Goal: Transaction & Acquisition: Obtain resource

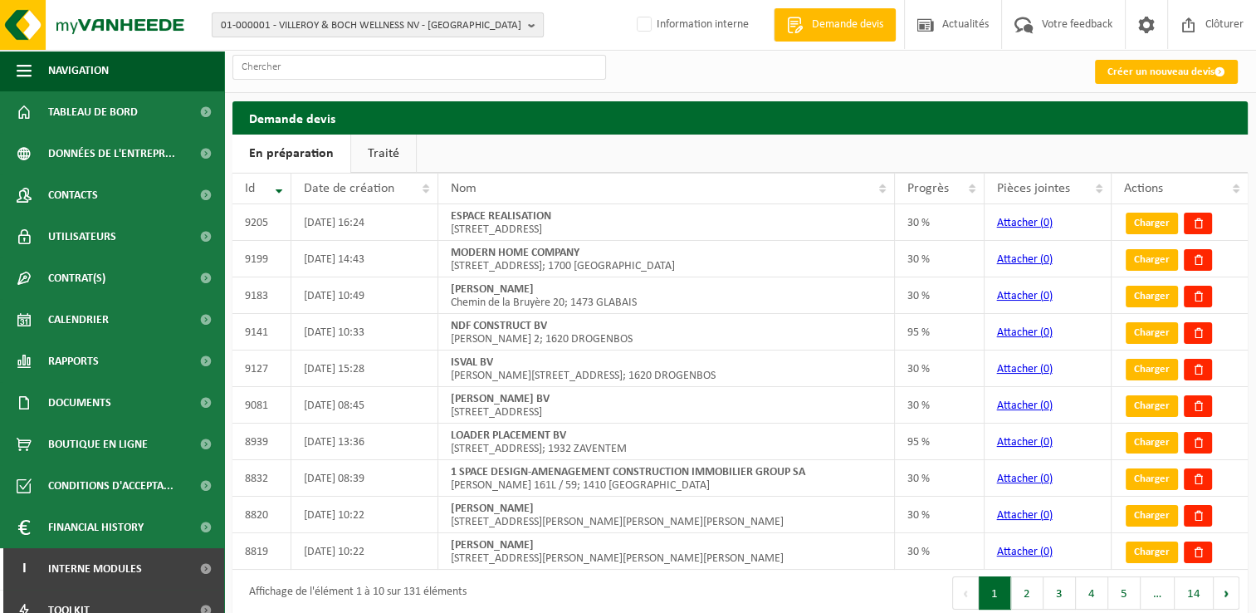
click at [287, 25] on span "01-000001 - VILLEROY & BOCH WELLNESS NV - ROESELARE" at bounding box center [371, 25] width 301 height 25
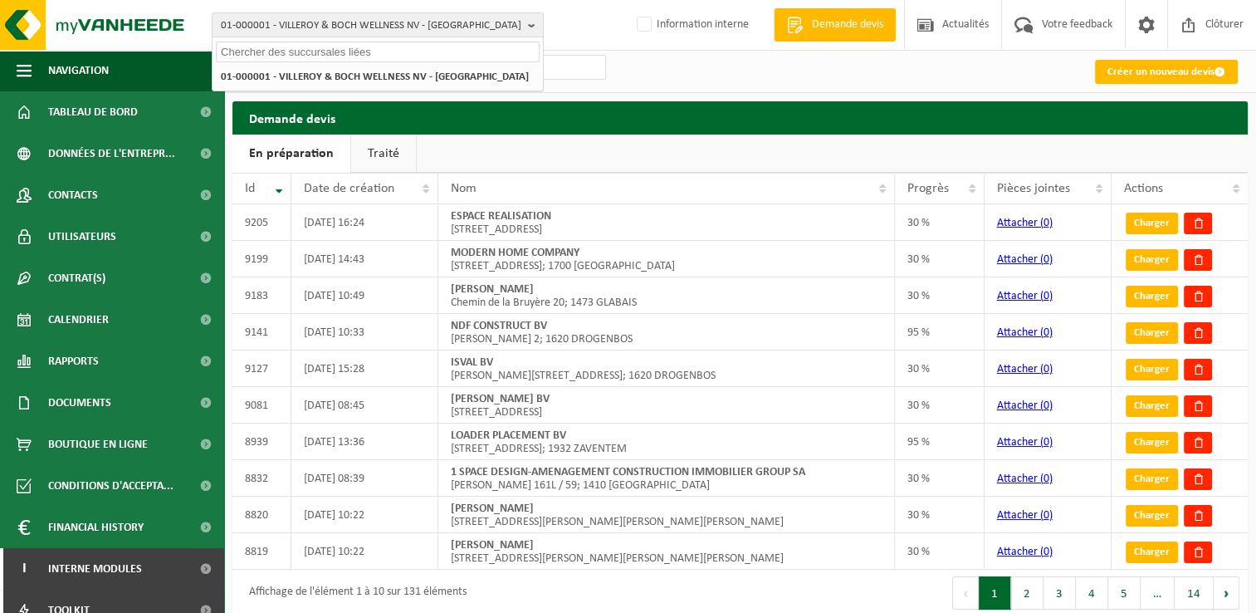
click at [295, 49] on input "text" at bounding box center [378, 52] width 324 height 21
click at [305, 46] on input "text" at bounding box center [378, 52] width 324 height 21
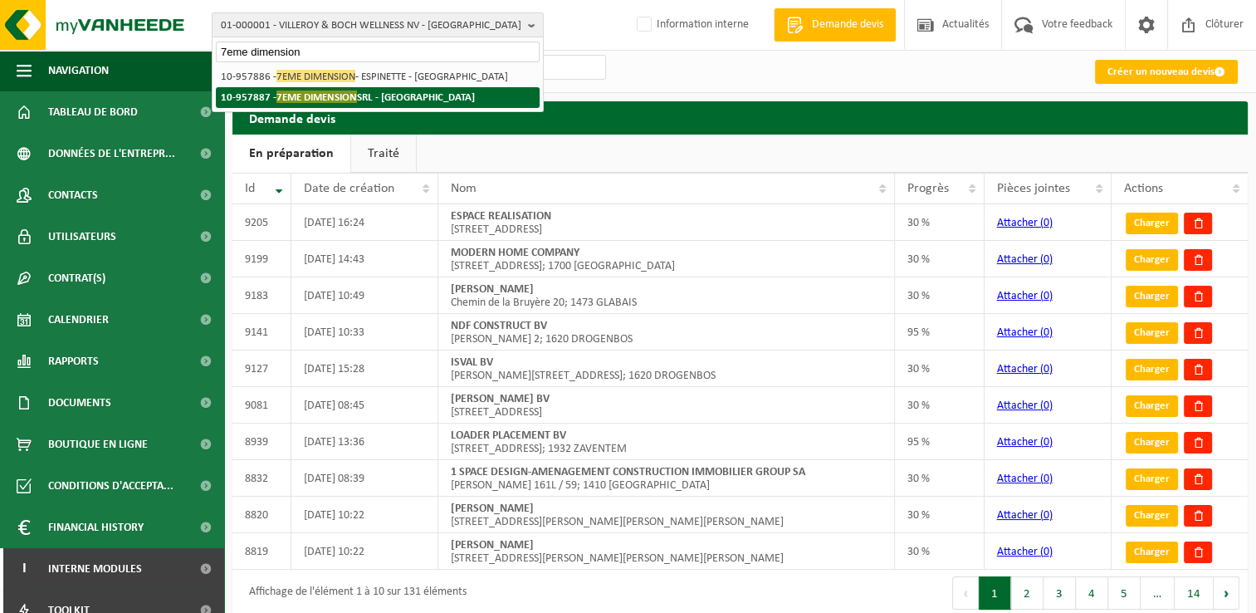
type input "7eme dimension"
click at [287, 100] on span "7EME DIMENSION" at bounding box center [317, 97] width 81 height 12
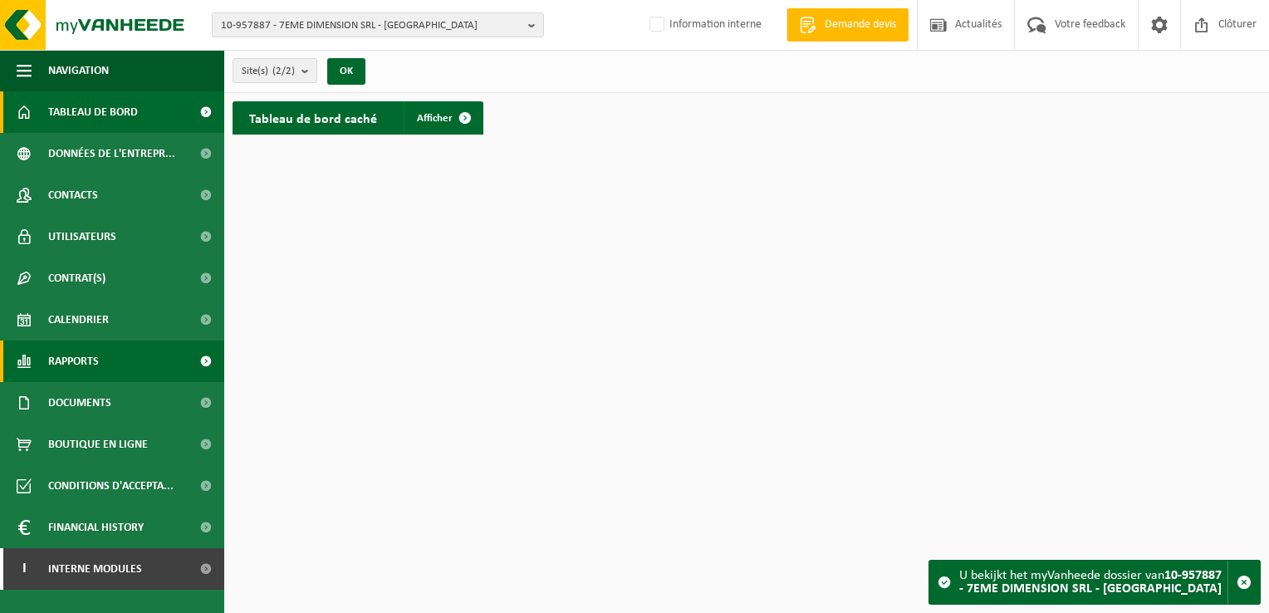
click at [70, 365] on span "Rapports" at bounding box center [73, 361] width 51 height 42
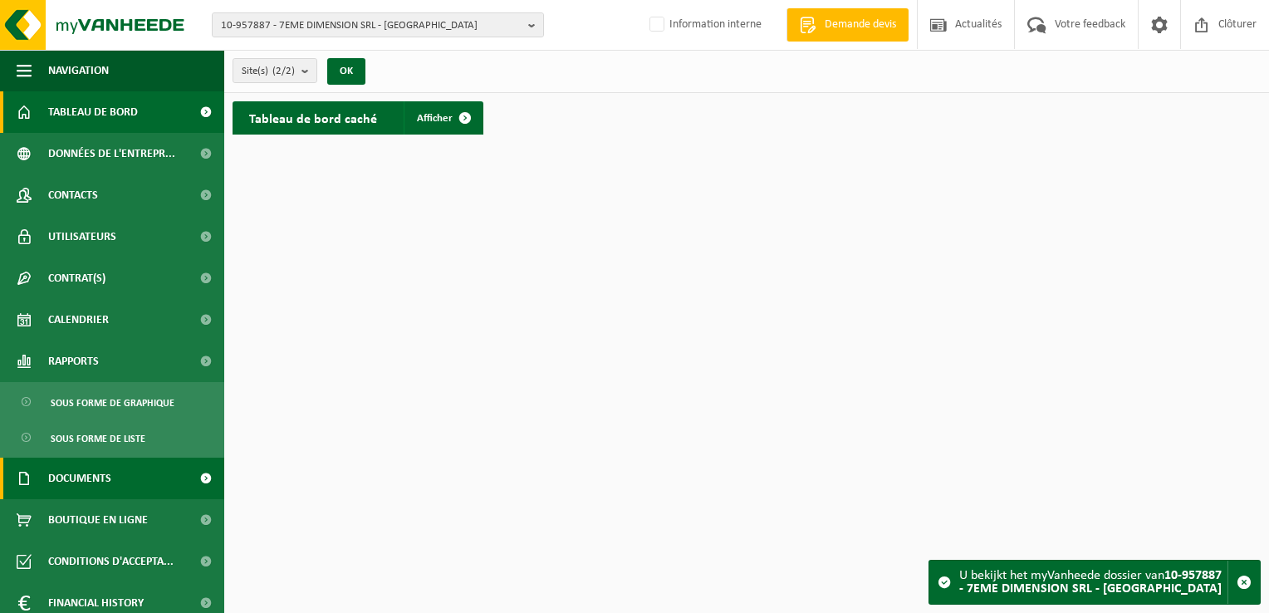
click at [56, 485] on span "Documents" at bounding box center [79, 479] width 63 height 42
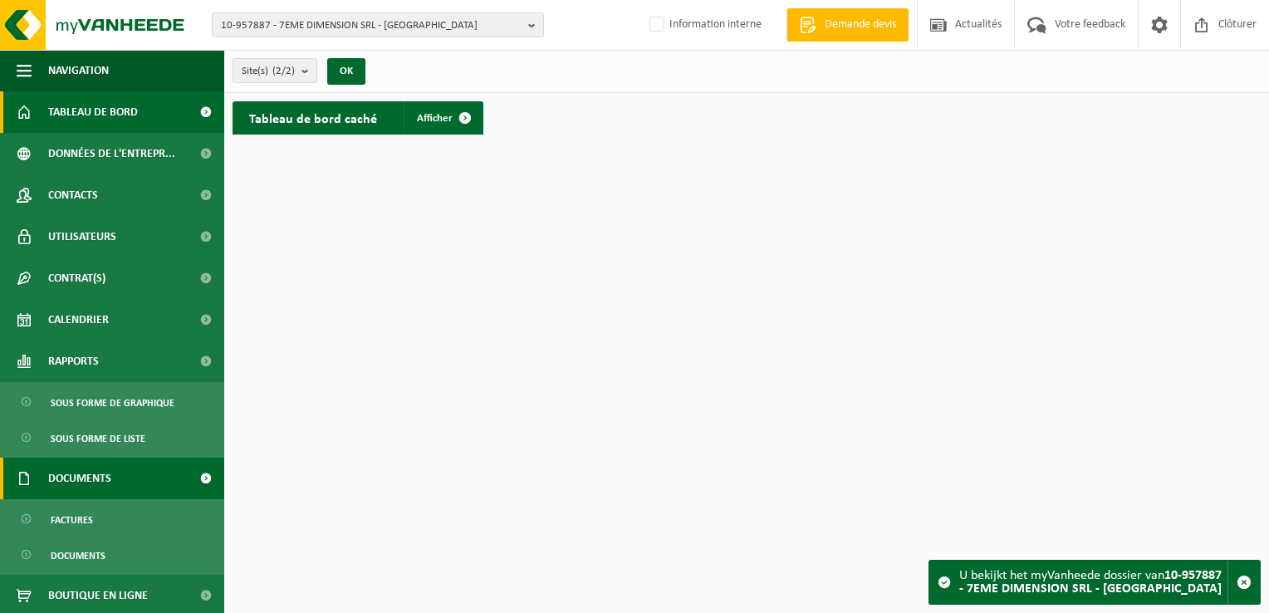
scroll to position [127, 0]
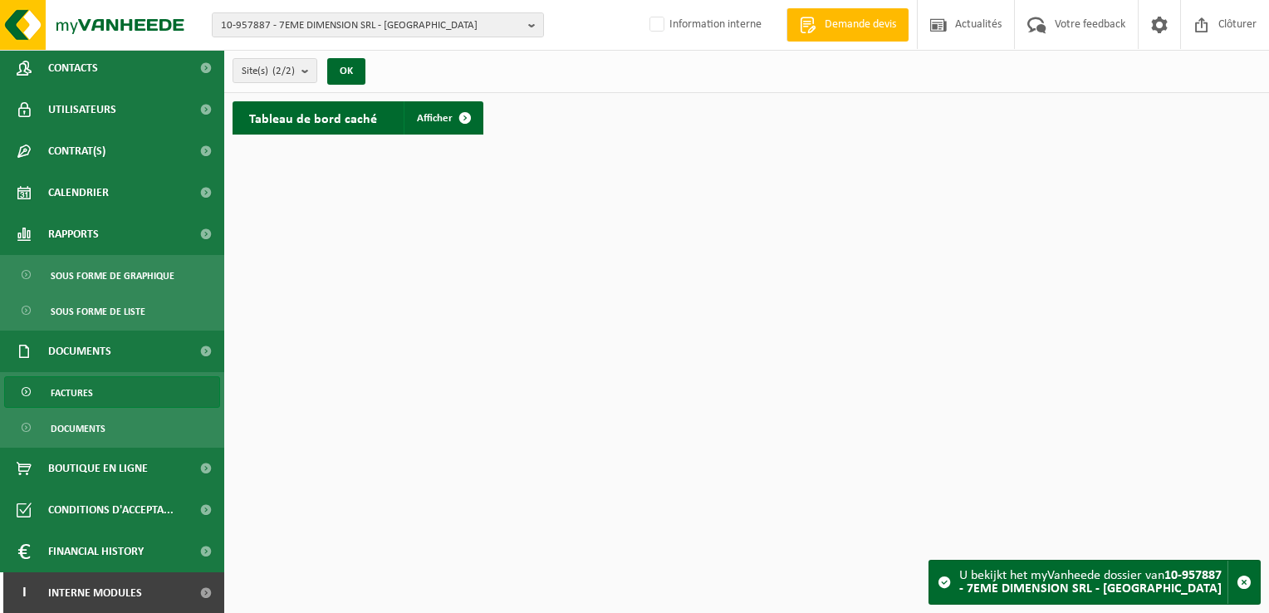
click at [89, 394] on span "Factures" at bounding box center [72, 393] width 42 height 32
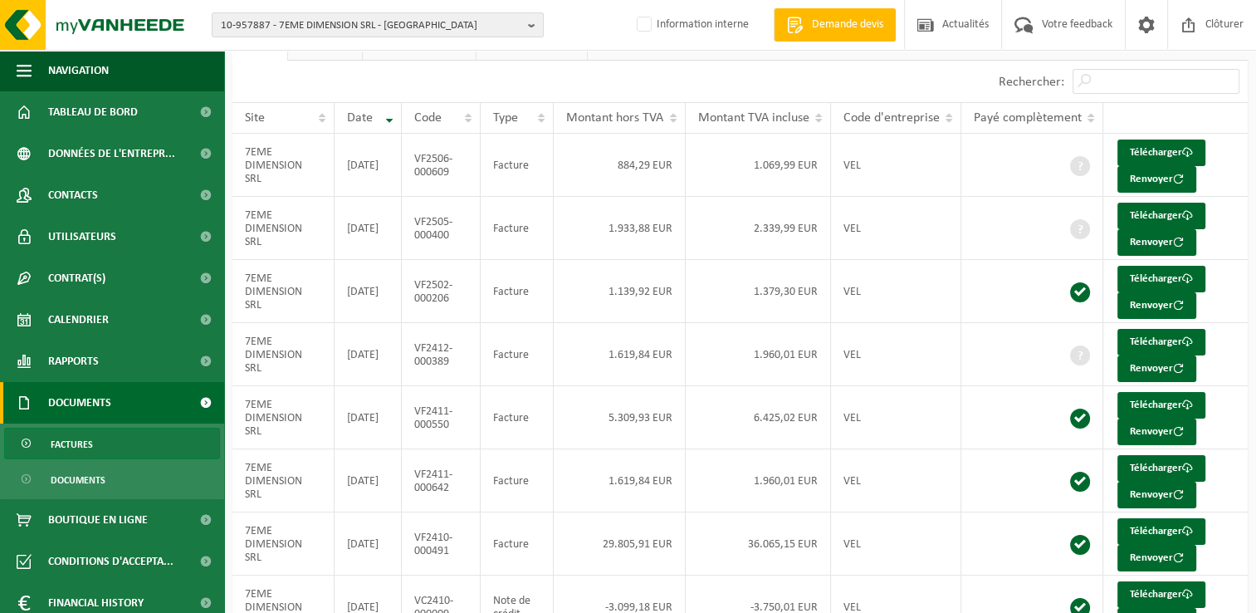
scroll to position [70, 0]
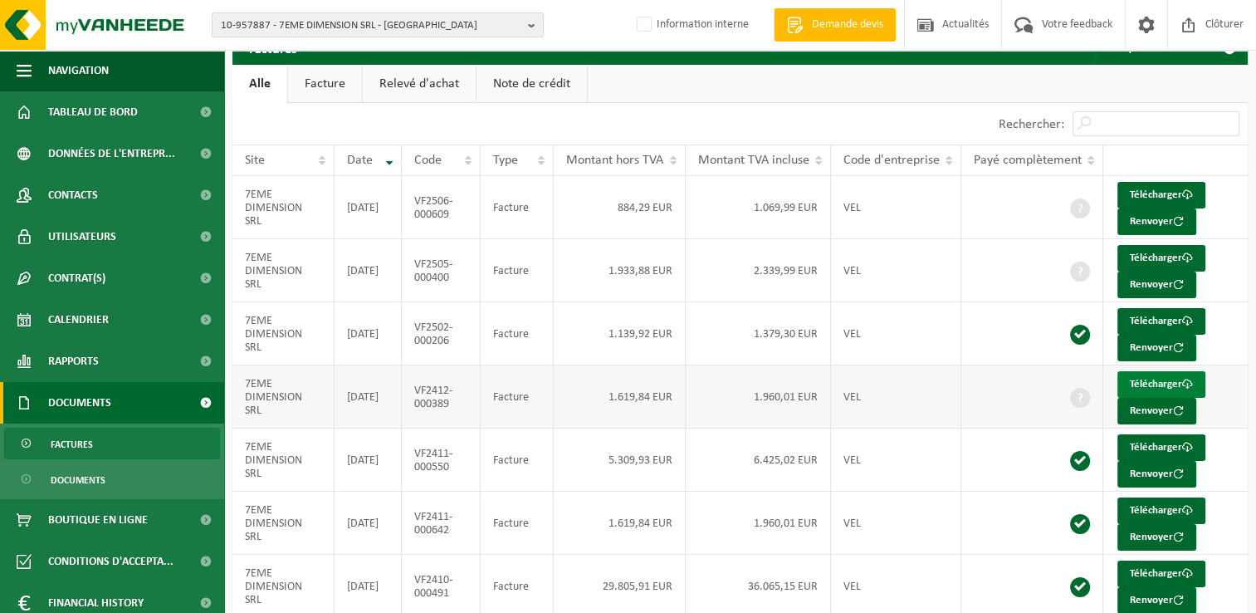
click at [1148, 378] on link "Télécharger" at bounding box center [1162, 384] width 88 height 27
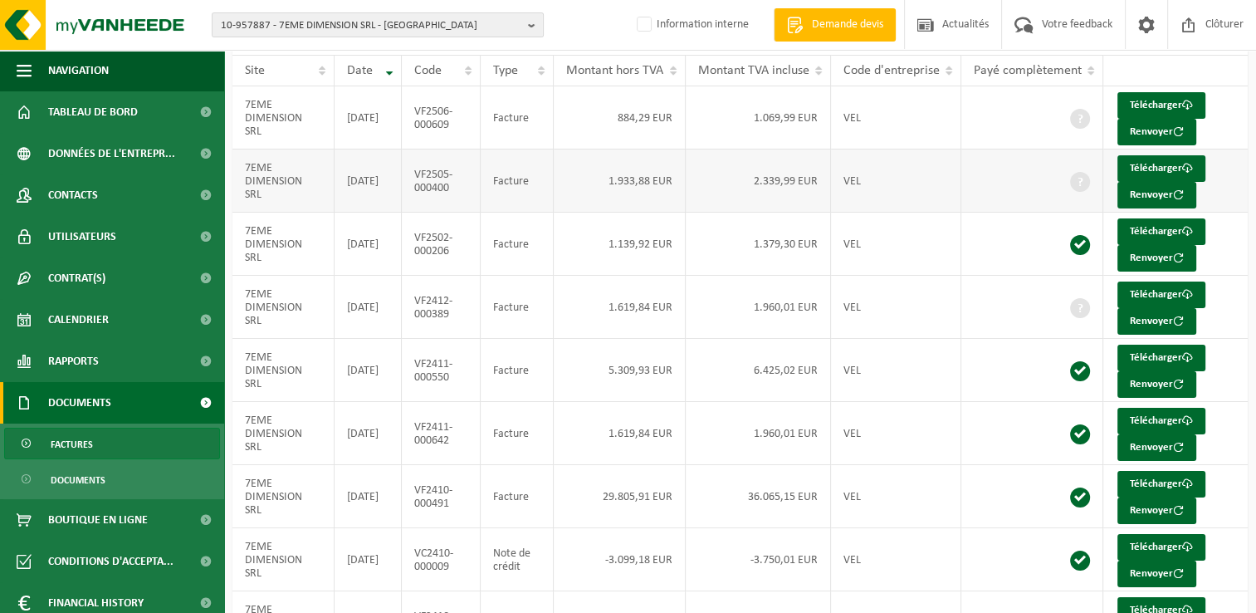
scroll to position [166, 0]
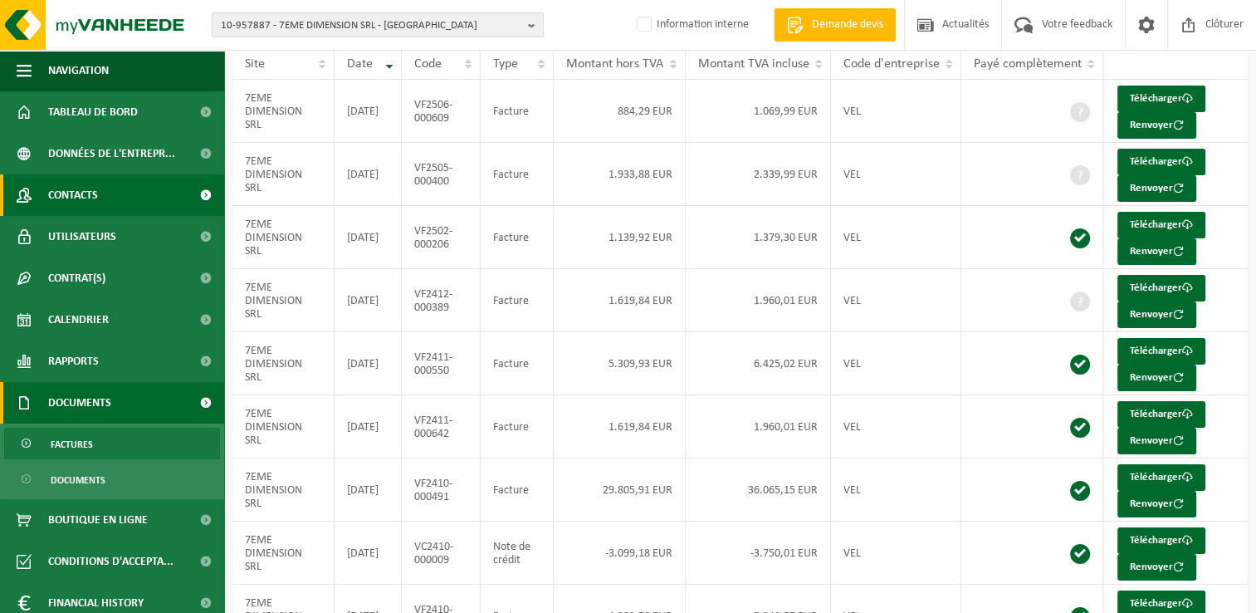
click at [90, 191] on span "Contacts" at bounding box center [73, 195] width 50 height 42
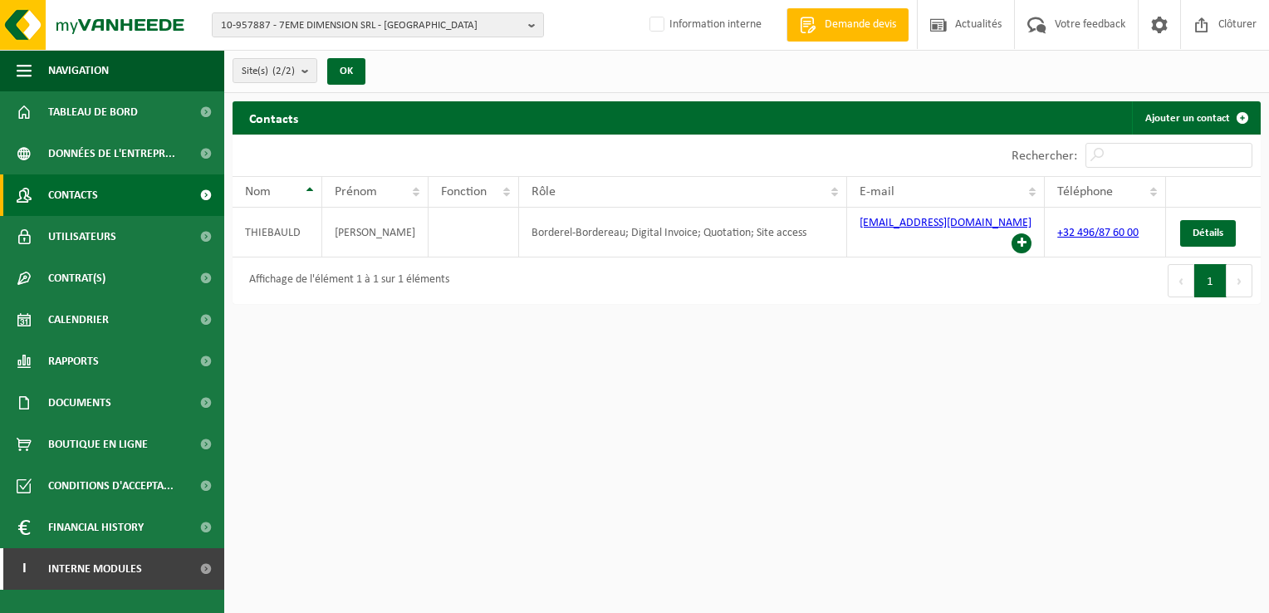
drag, startPoint x: 67, startPoint y: 407, endPoint x: 78, endPoint y: 427, distance: 22.7
click at [67, 407] on span "Documents" at bounding box center [79, 403] width 63 height 42
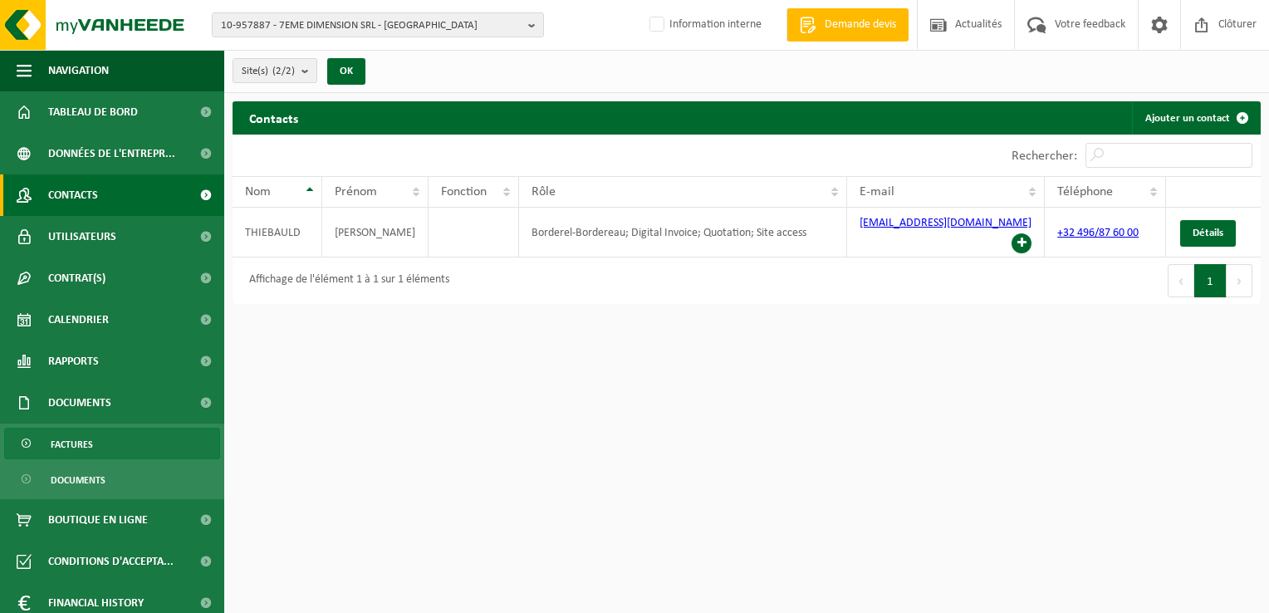
click at [83, 449] on span "Factures" at bounding box center [72, 445] width 42 height 32
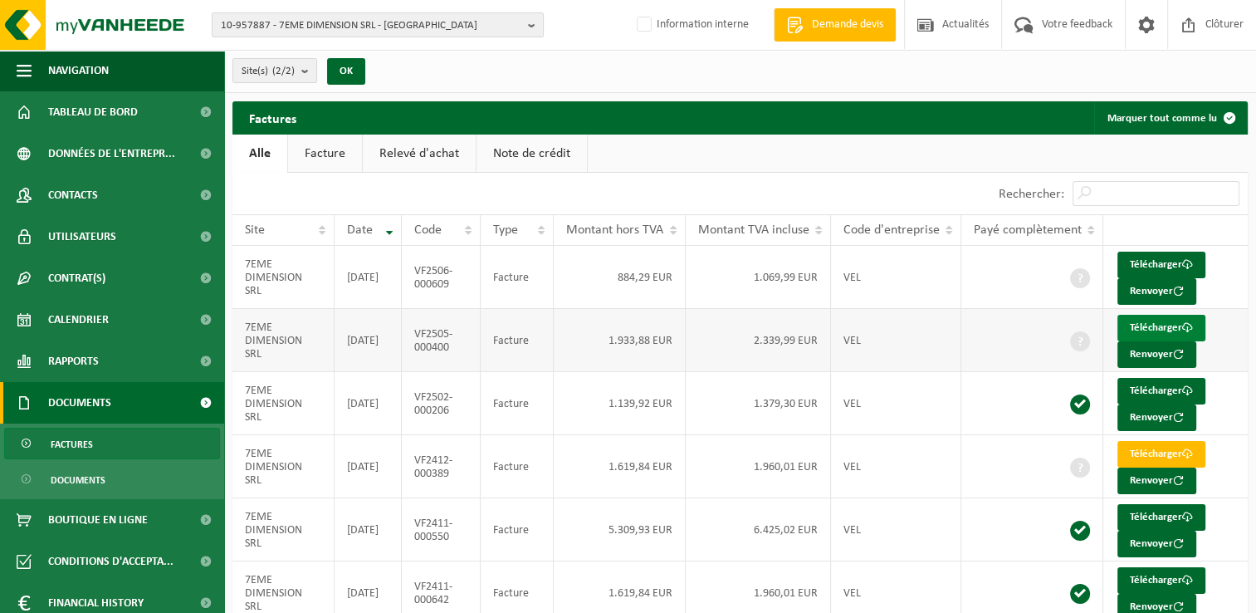
click at [1143, 321] on link "Télécharger" at bounding box center [1162, 328] width 88 height 27
click at [1139, 257] on link "Télécharger" at bounding box center [1162, 265] width 88 height 27
